Goal: Information Seeking & Learning: Learn about a topic

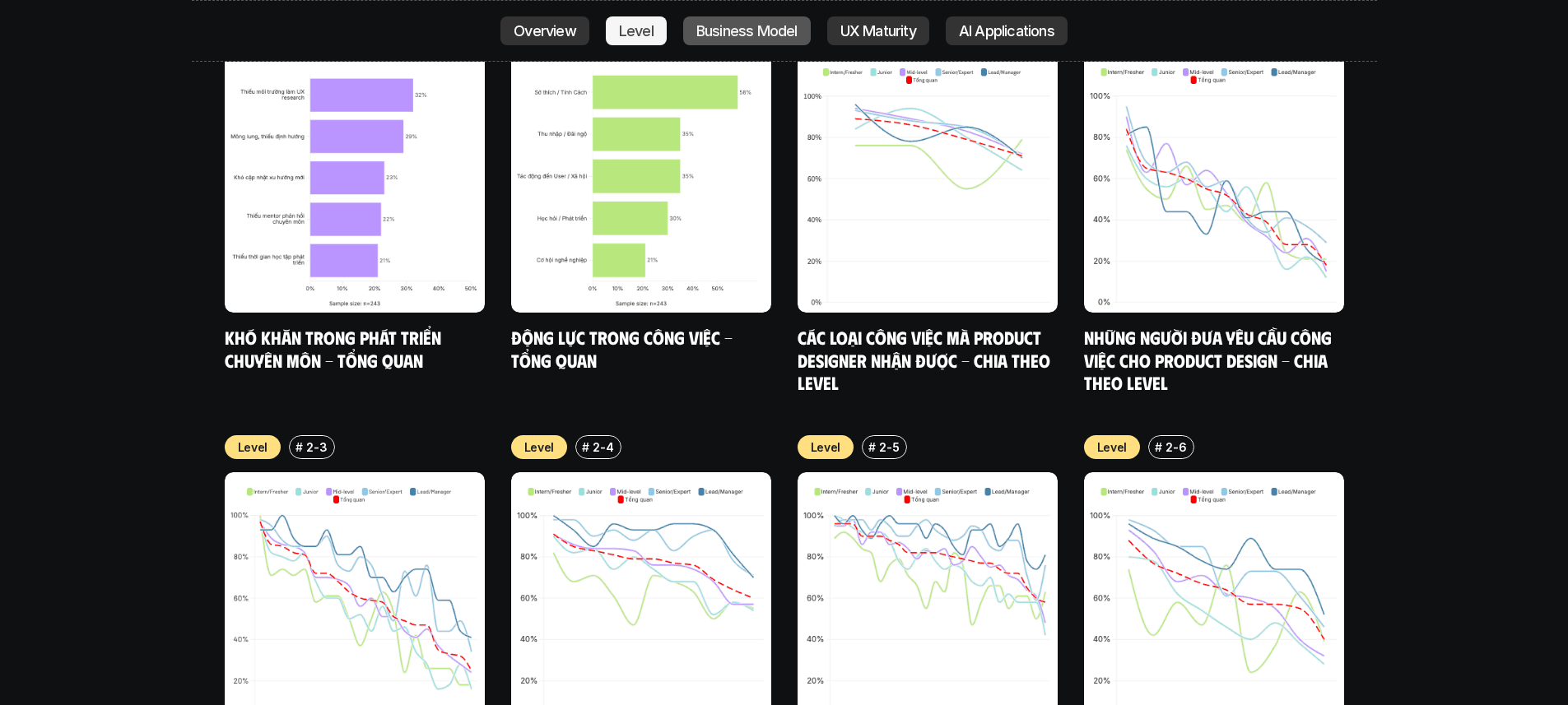
scroll to position [6752, 0]
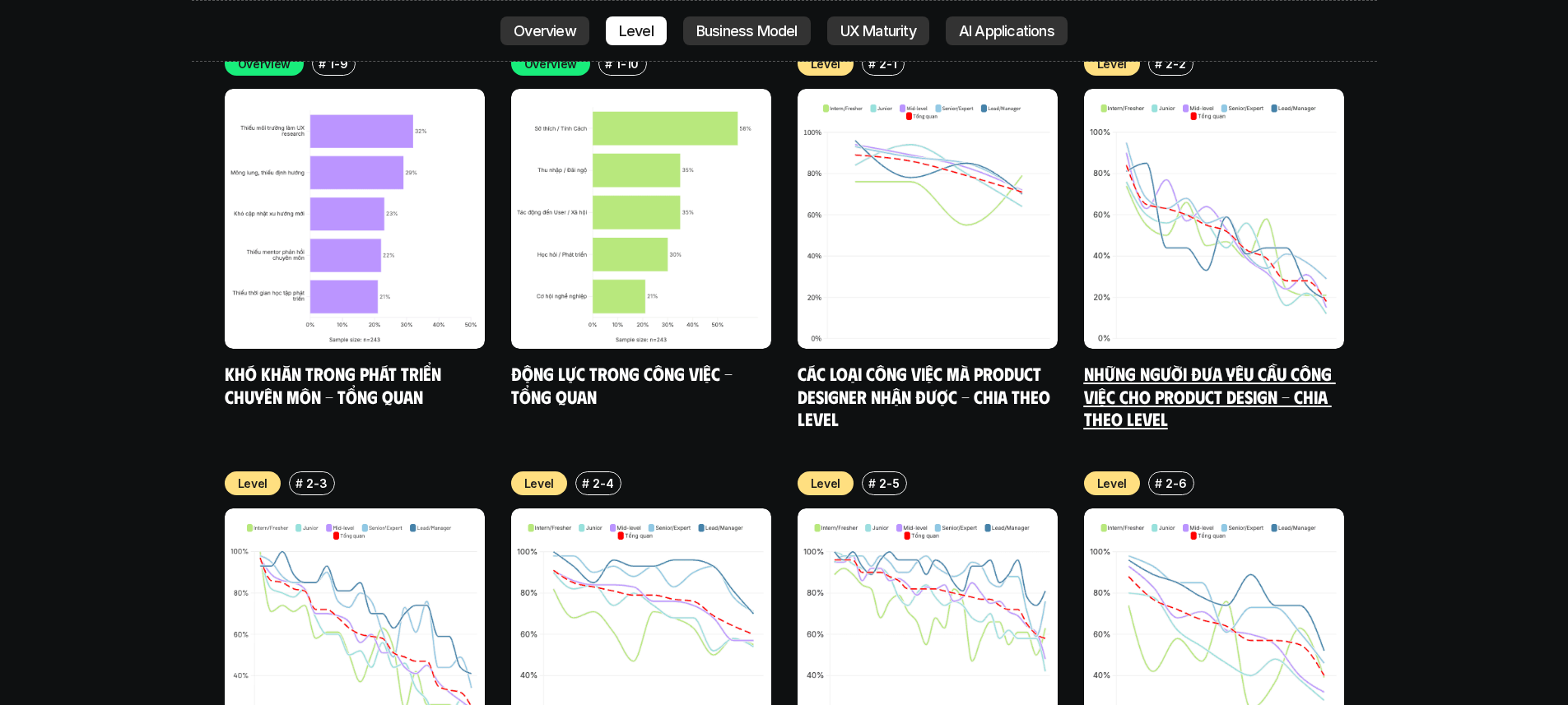
click at [1174, 238] on img at bounding box center [1214, 219] width 260 height 260
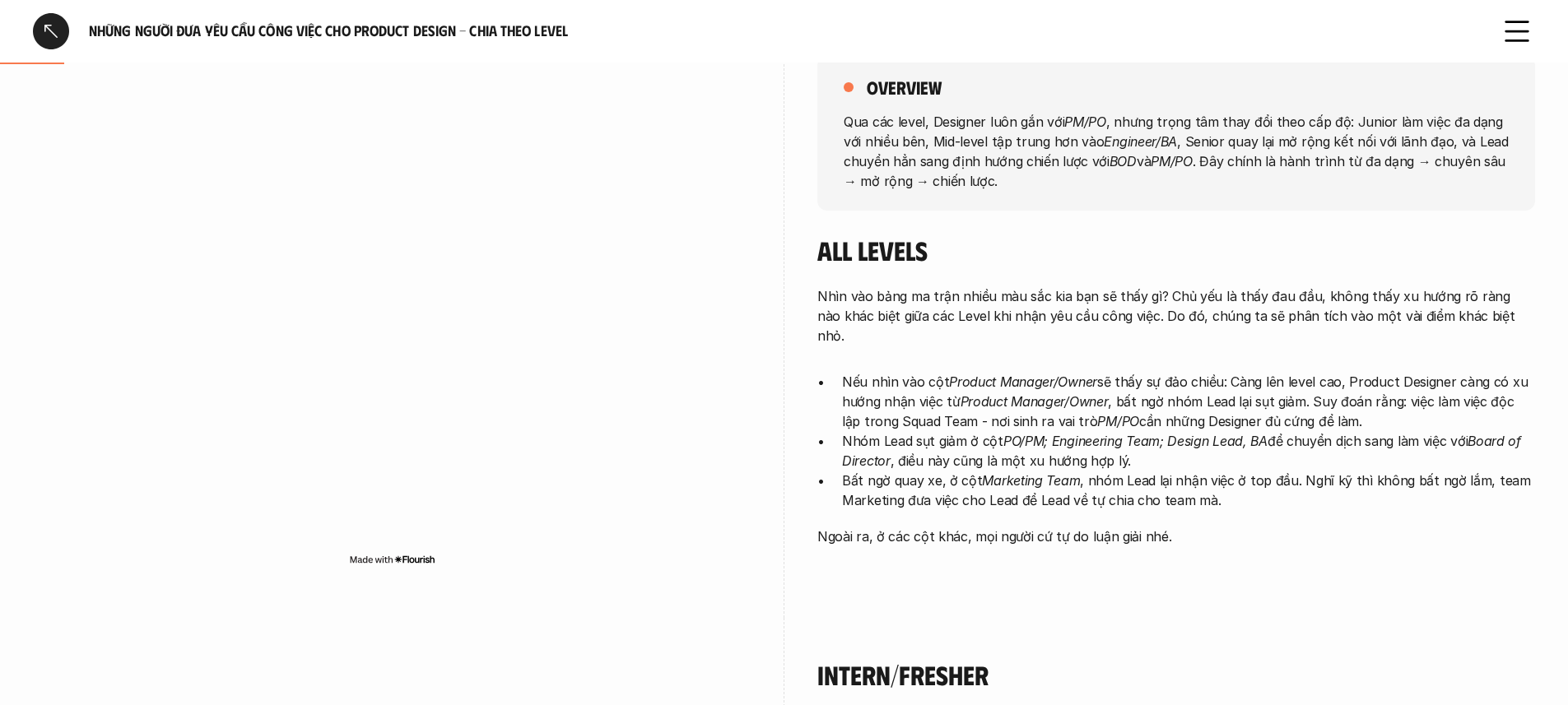
scroll to position [257, 0]
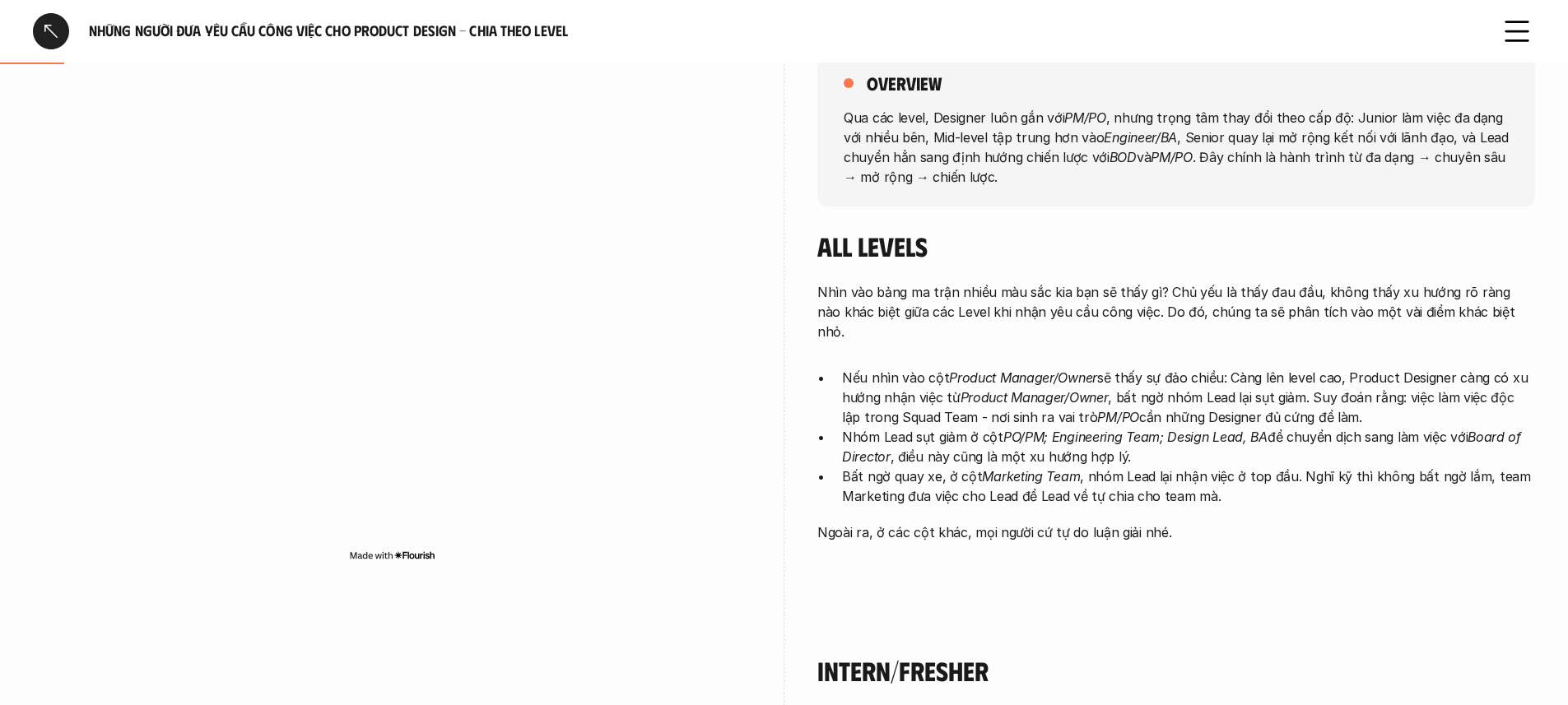
click at [1008, 337] on div "Nhìn vào bảng ma trận nhiều màu sắc kia bạn sẽ thấy gì? Chủ yếu là thấy đau đầu…" at bounding box center [1176, 412] width 718 height 260
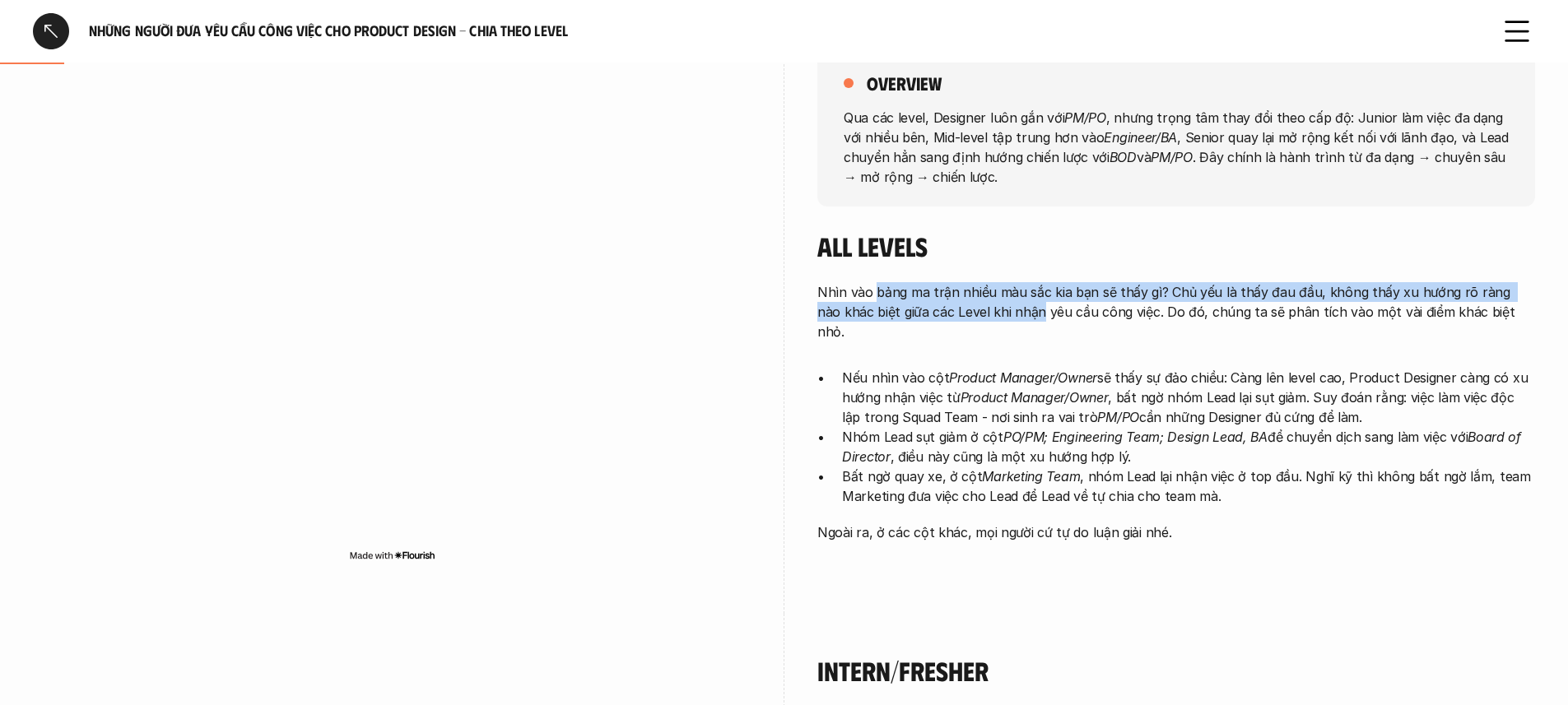
drag, startPoint x: 875, startPoint y: 292, endPoint x: 1017, endPoint y: 302, distance: 142.4
click at [1017, 302] on p "Nhìn vào bảng ma trận nhiều màu sắc kia bạn sẽ thấy gì? Chủ yếu là thấy đau đầu…" at bounding box center [1176, 312] width 718 height 60
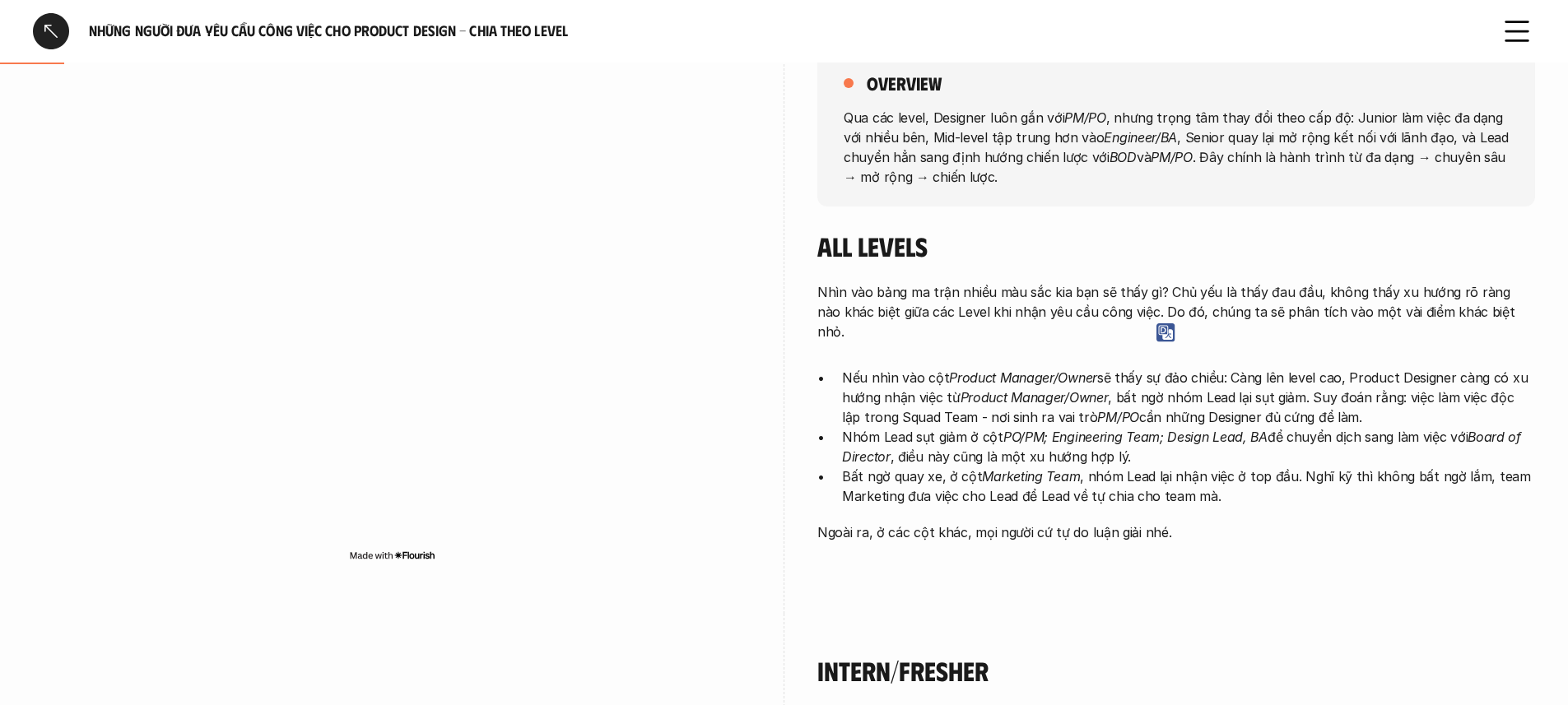
click at [1057, 314] on p "Nhìn vào bảng ma trận nhiều màu sắc kia bạn sẽ thấy gì? Chủ yếu là thấy đau đầu…" at bounding box center [1176, 312] width 718 height 60
drag, startPoint x: 817, startPoint y: 290, endPoint x: 869, endPoint y: 293, distance: 52.1
click at [868, 293] on p "Nhìn vào bảng ma trận nhiều màu sắc kia bạn sẽ thấy gì? Chủ yếu là thấy đau đầu…" at bounding box center [1176, 312] width 718 height 60
click at [1027, 298] on p "Nhìn vào bảng ma trận nhiều màu sắc kia bạn sẽ thấy gì? Chủ yếu là thấy đau đầu…" at bounding box center [1176, 312] width 718 height 60
click at [1010, 370] on em "Product Manager/Owner" at bounding box center [1023, 378] width 148 height 17
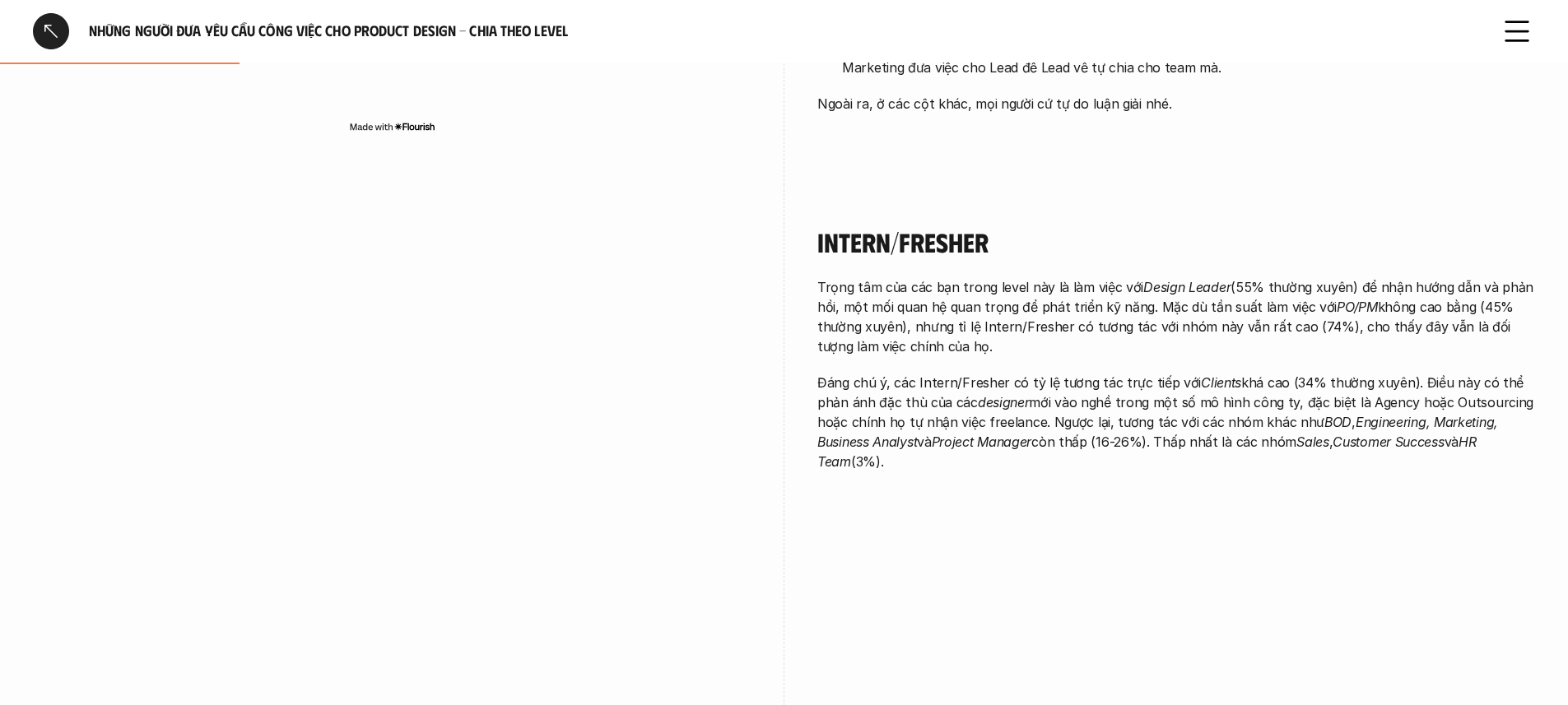
scroll to position [992, 0]
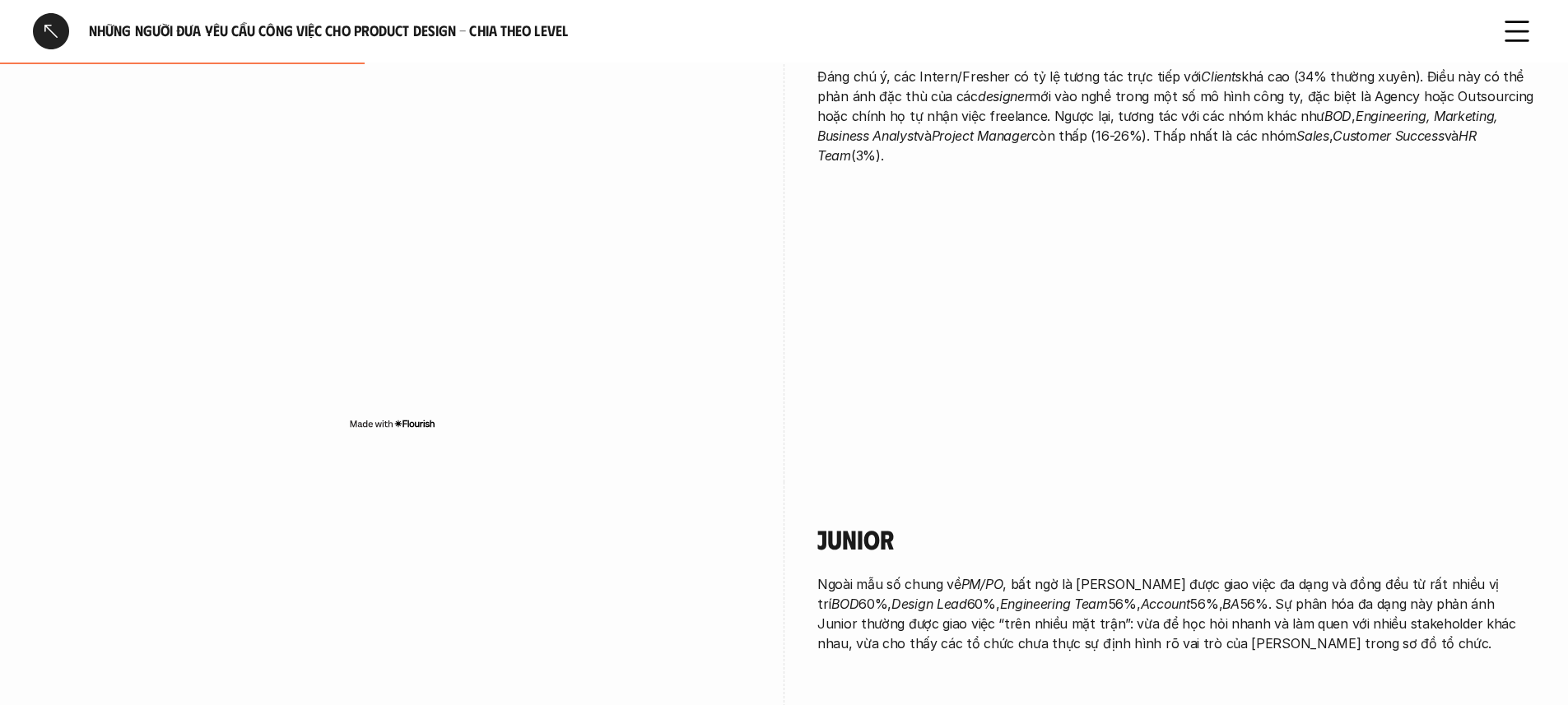
click at [424, 425] on img at bounding box center [392, 424] width 86 height 13
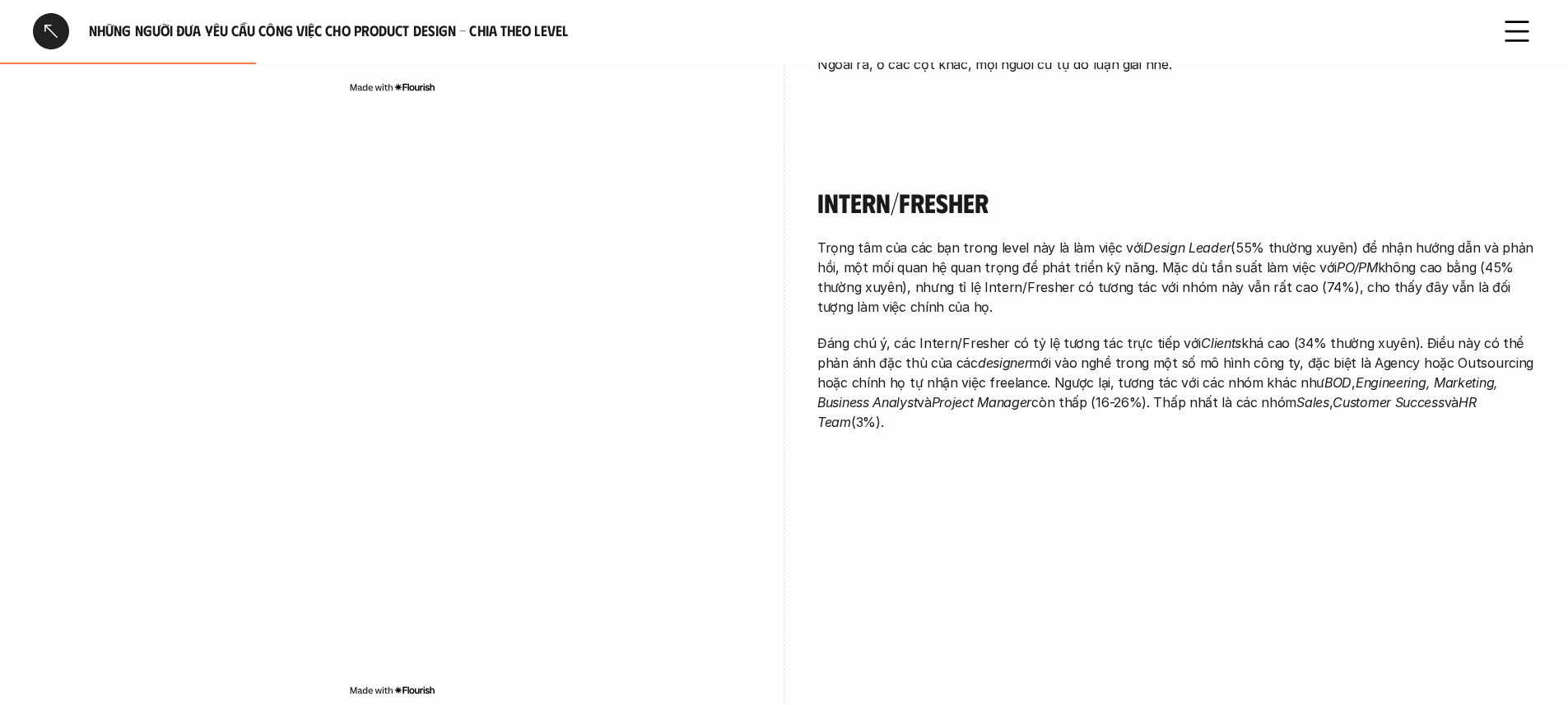
scroll to position [727, 0]
drag, startPoint x: 1109, startPoint y: 386, endPoint x: 1212, endPoint y: 386, distance: 103.0
click at [1212, 386] on p "Đáng chú ý, các Intern/Fresher có tỷ lệ tương tác trực tiếp với Clients khá cao…" at bounding box center [1176, 381] width 718 height 99
click at [1291, 430] on div "Intern/Fresher Trọng tâm của các bạn trong level này là làm việc với Design Lea…" at bounding box center [1176, 312] width 718 height 336
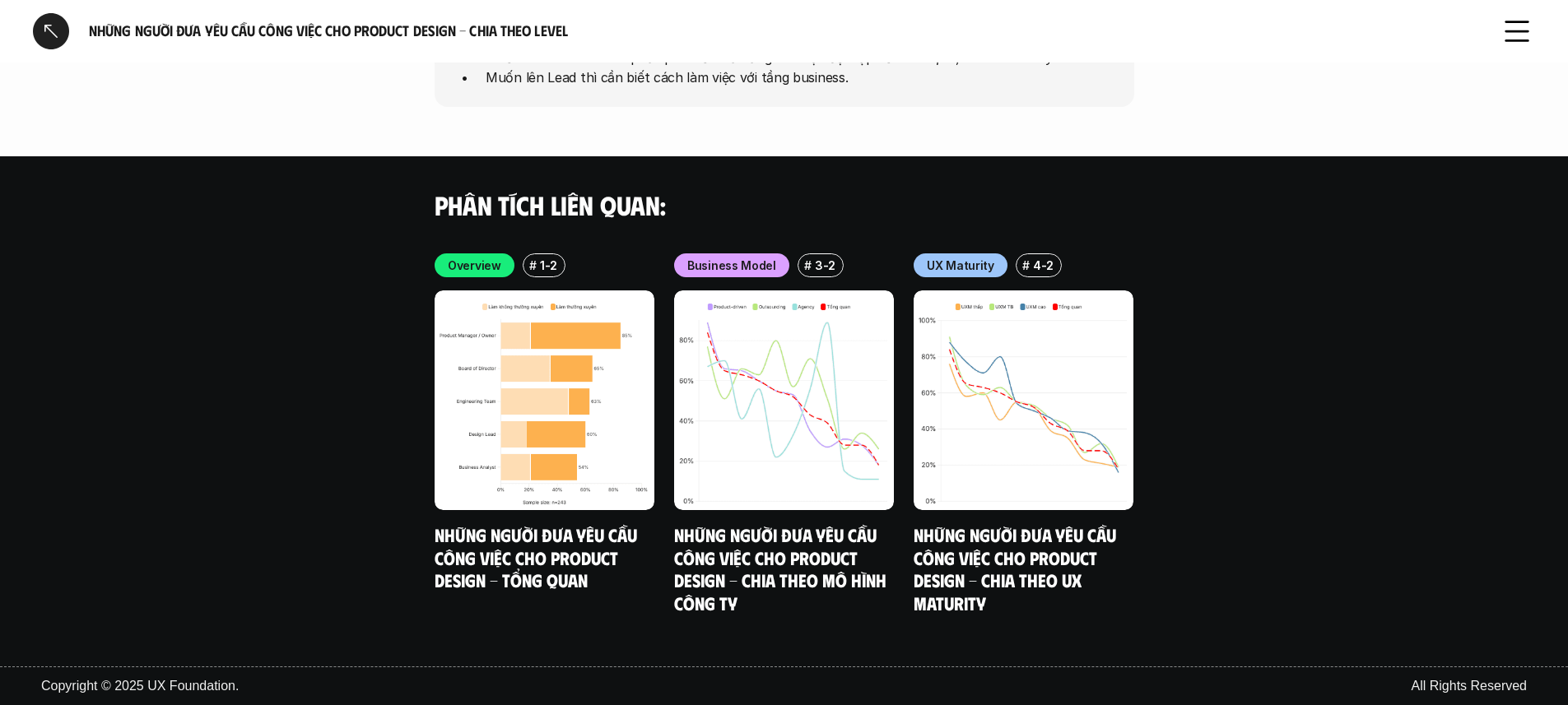
scroll to position [3760, 0]
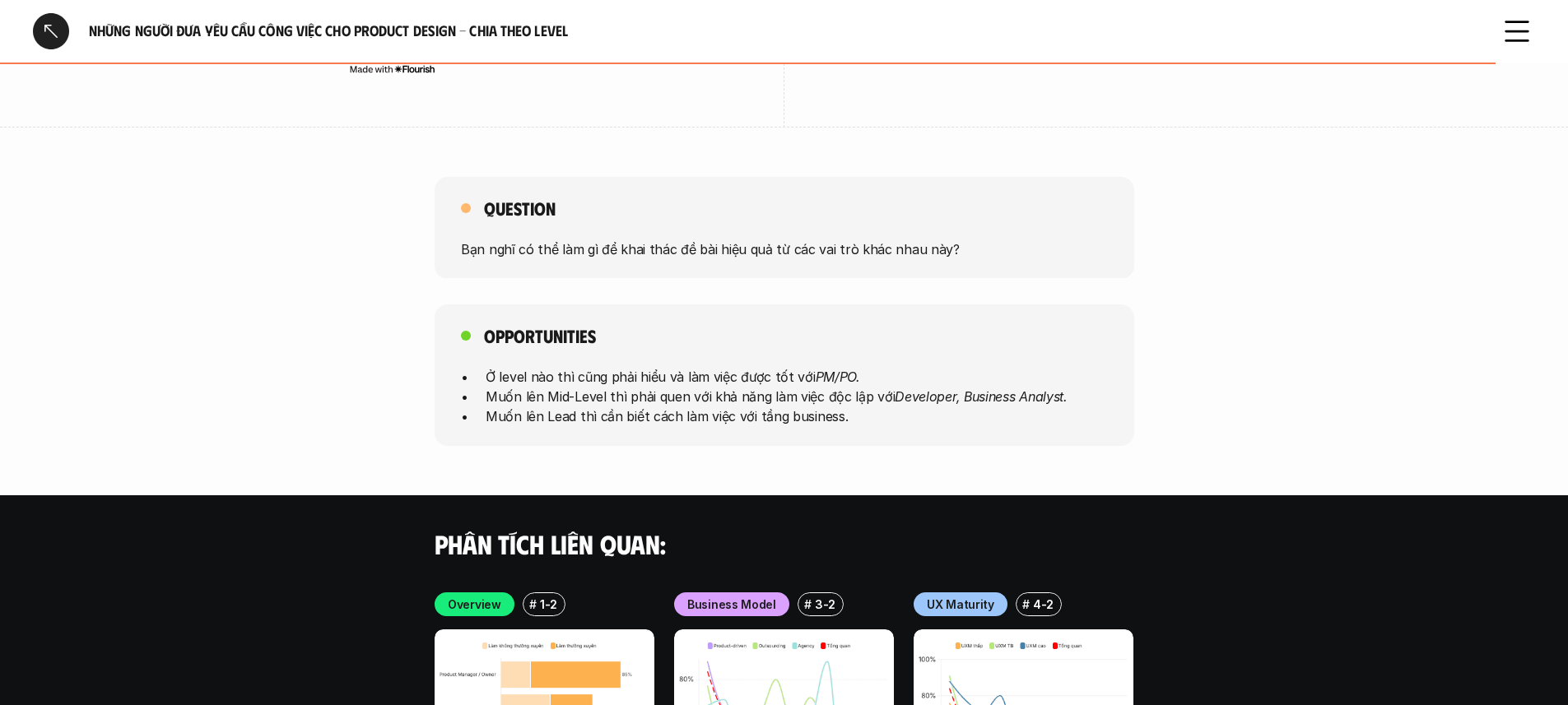
click at [549, 205] on h5 "Question" at bounding box center [519, 208] width 71 height 23
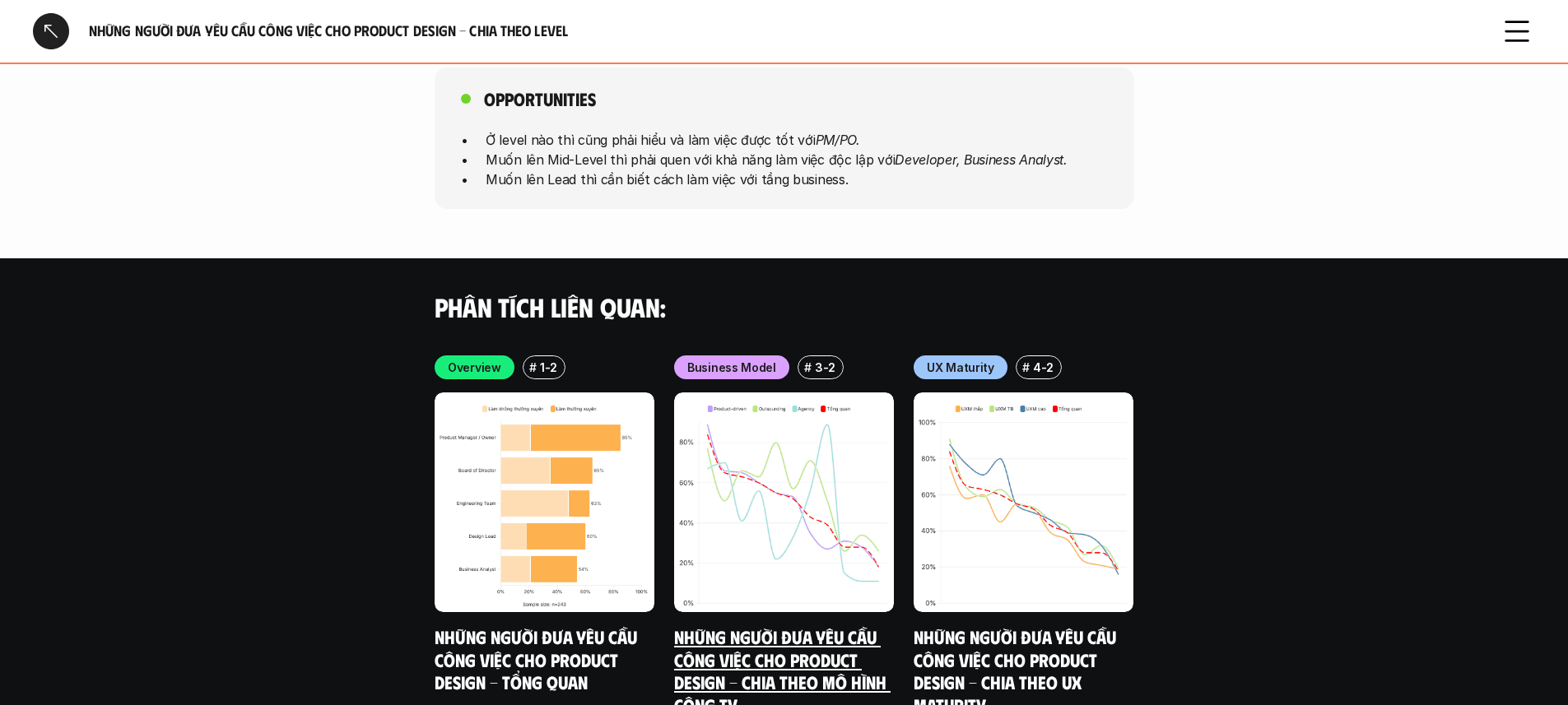
scroll to position [4099, 0]
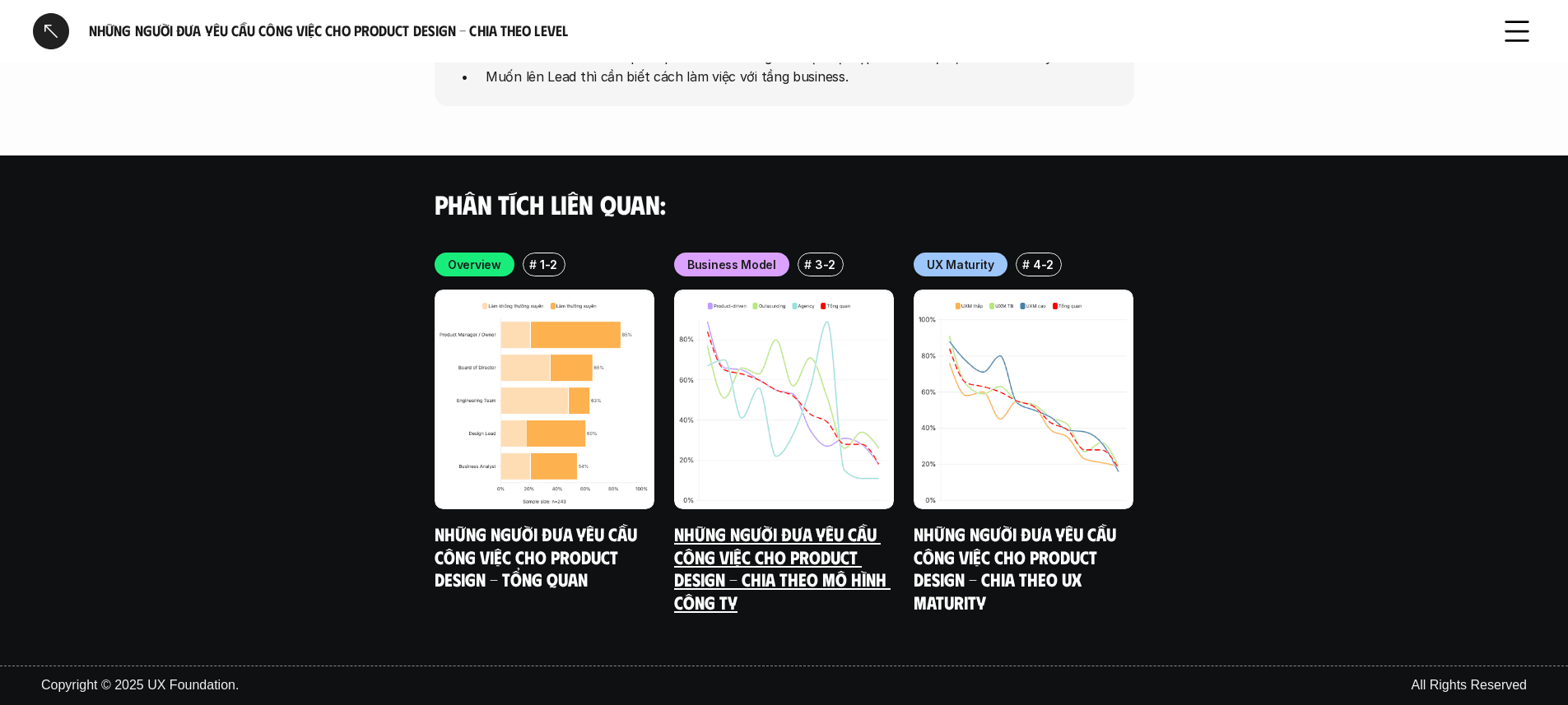
click at [782, 449] on img at bounding box center [784, 400] width 220 height 220
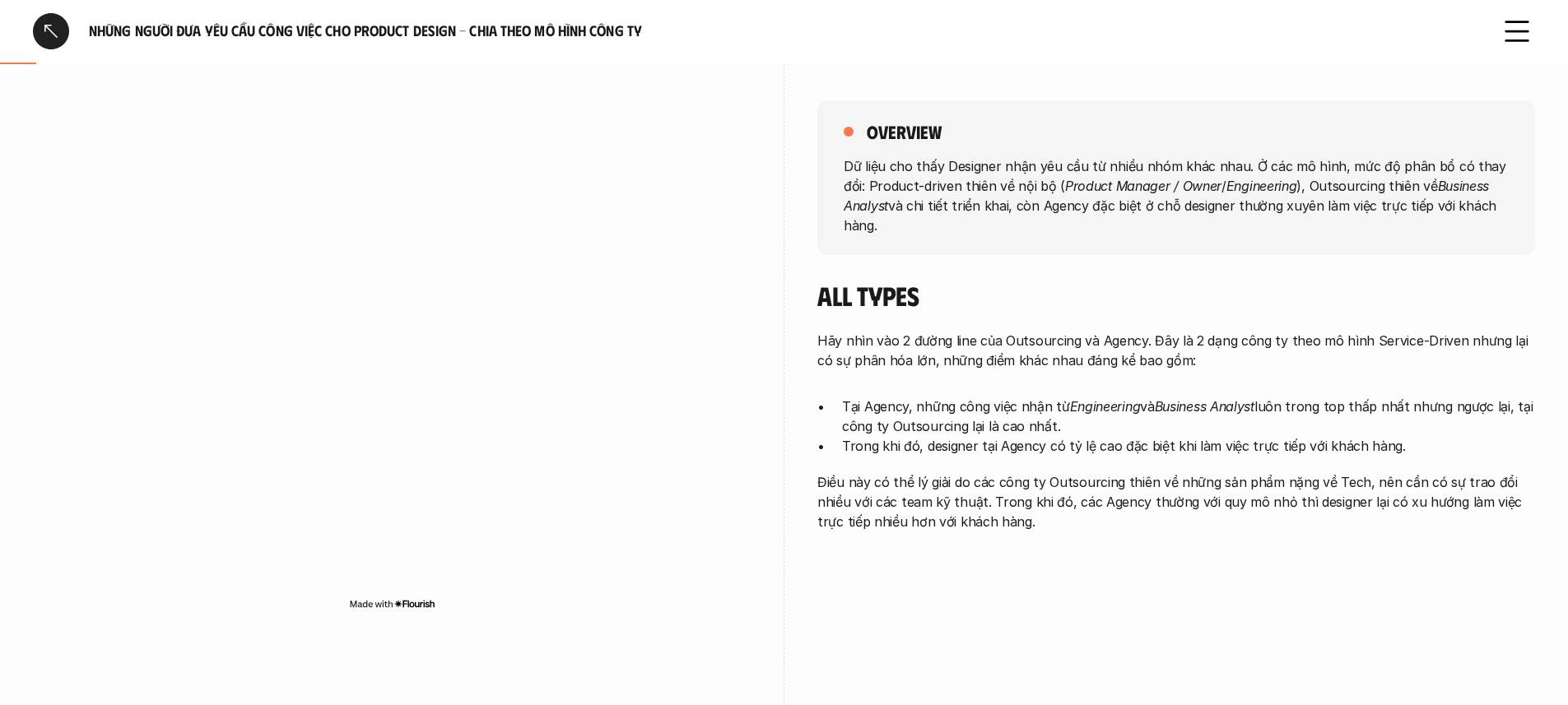
scroll to position [270, 0]
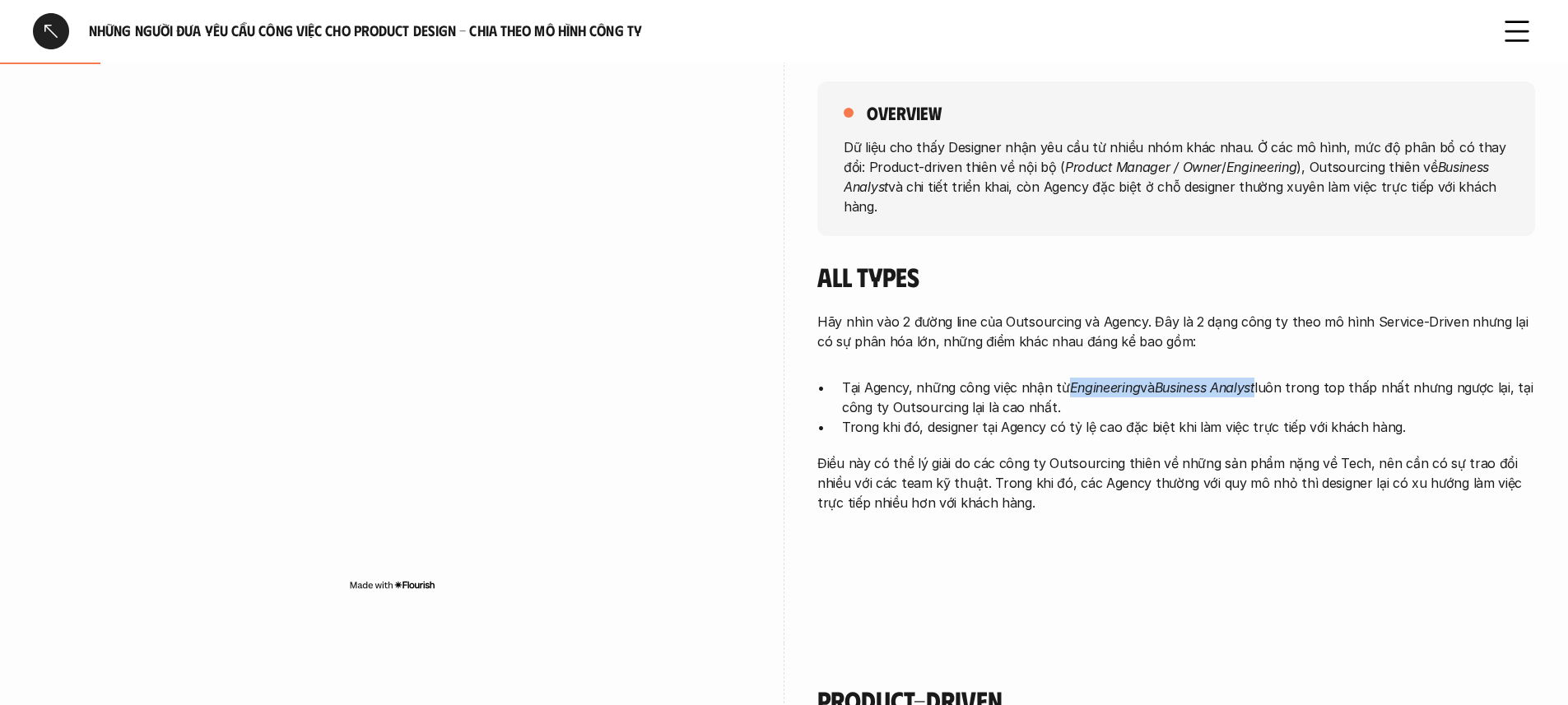
drag, startPoint x: 1067, startPoint y: 390, endPoint x: 1264, endPoint y: 390, distance: 197.0
click at [1264, 390] on p "Tại Agency, những công việc nhận từ Engineering và Business Analyst luôn trong …" at bounding box center [1188, 397] width 693 height 39
click at [1106, 500] on p "Điều này có thể lý giải do các công ty Outsourcing thiên về những sản phẩm nặng…" at bounding box center [1176, 483] width 718 height 60
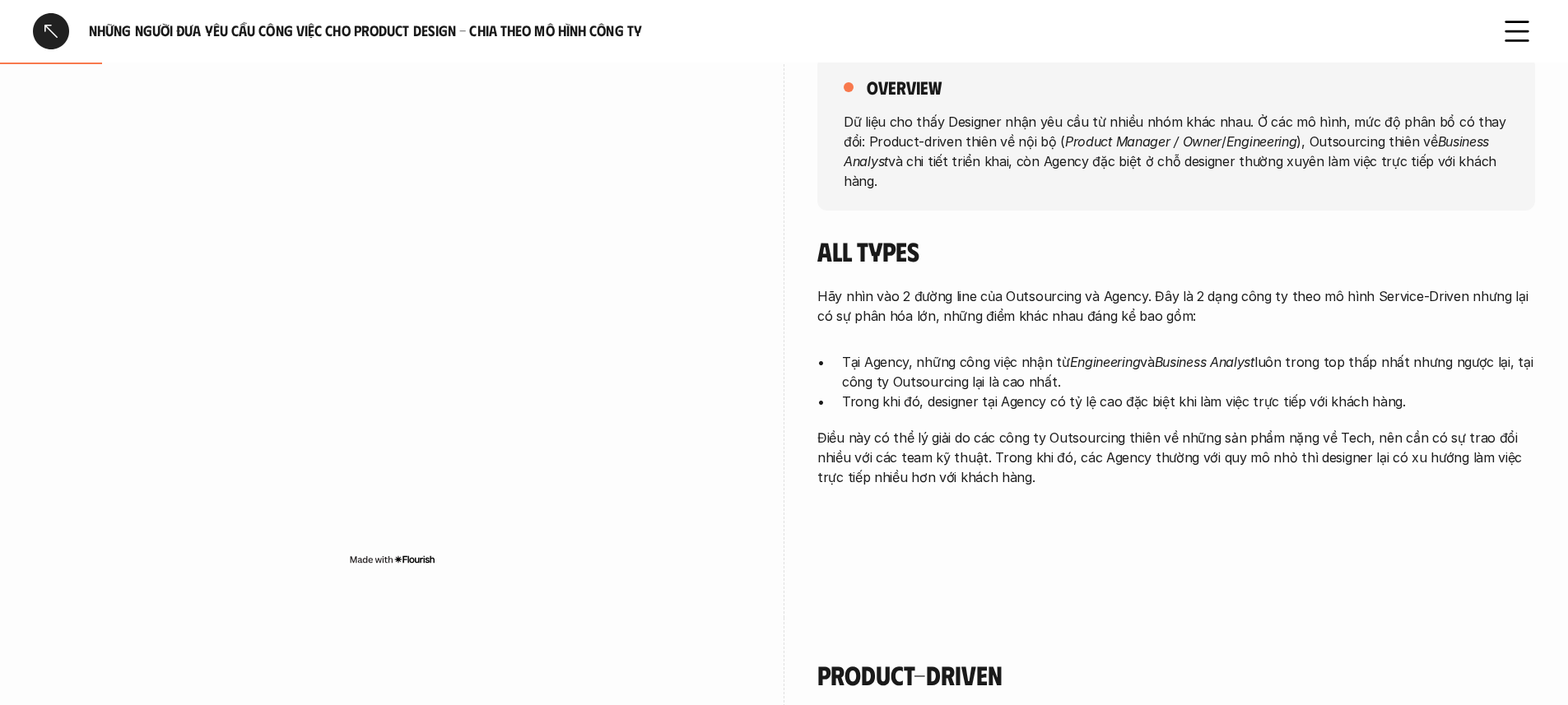
scroll to position [296, 0]
drag, startPoint x: 1027, startPoint y: 439, endPoint x: 1467, endPoint y: 441, distance: 440.0
click at [1467, 441] on p "Điều này có thể lý giải do các công ty Outsourcing thiên về những sản phẩm nặng…" at bounding box center [1176, 457] width 718 height 60
click at [1147, 495] on div "overview Dữ liệu cho thấy Designer nhận yêu cầu từ nhiều nhóm khác nhau. Ở các …" at bounding box center [1176, 275] width 718 height 521
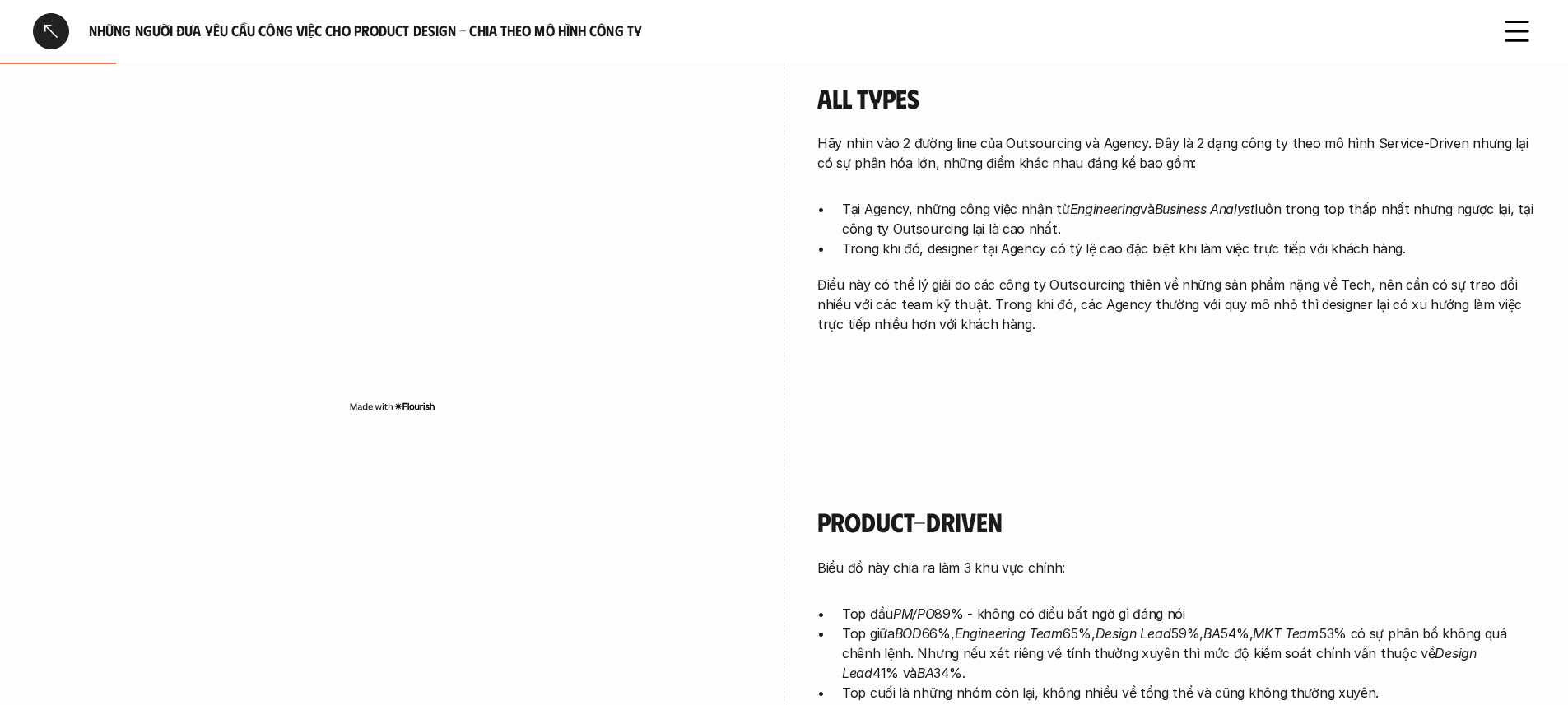
scroll to position [827, 0]
